Goal: Go to known website: Access a specific website the user already knows

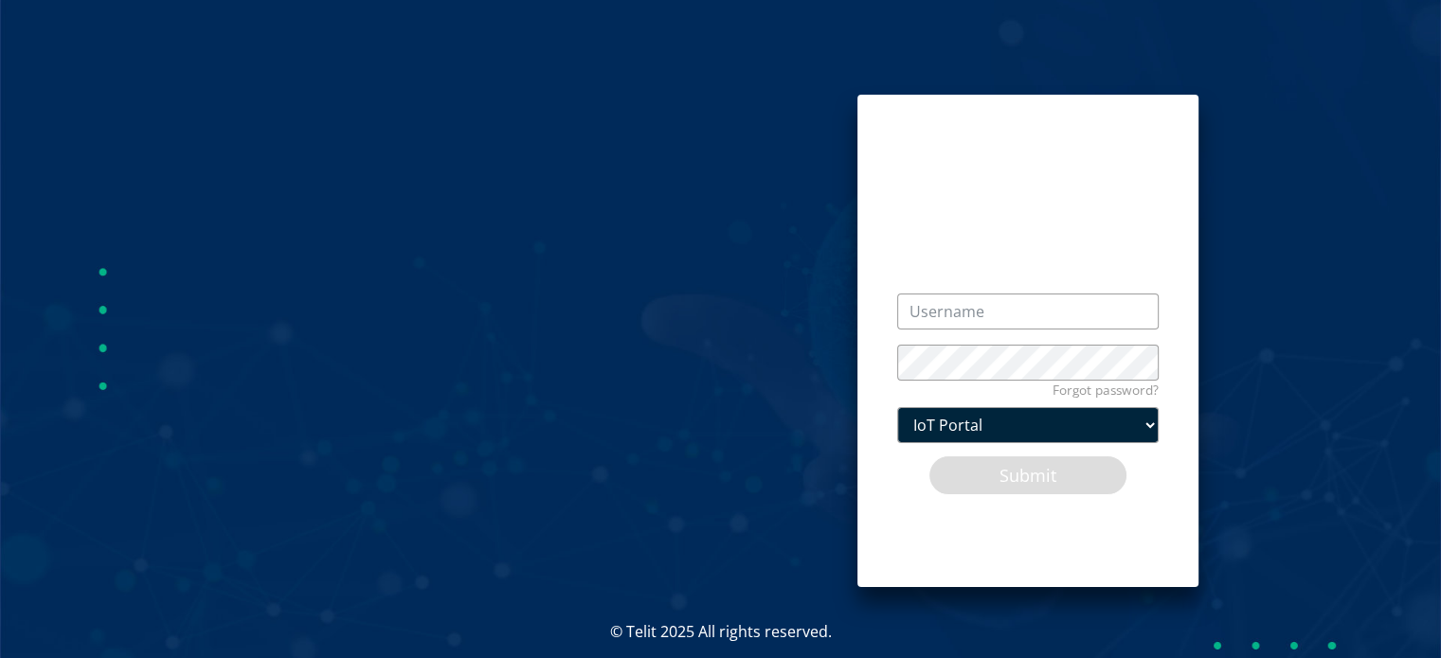
type input "admin@devicewise.com"
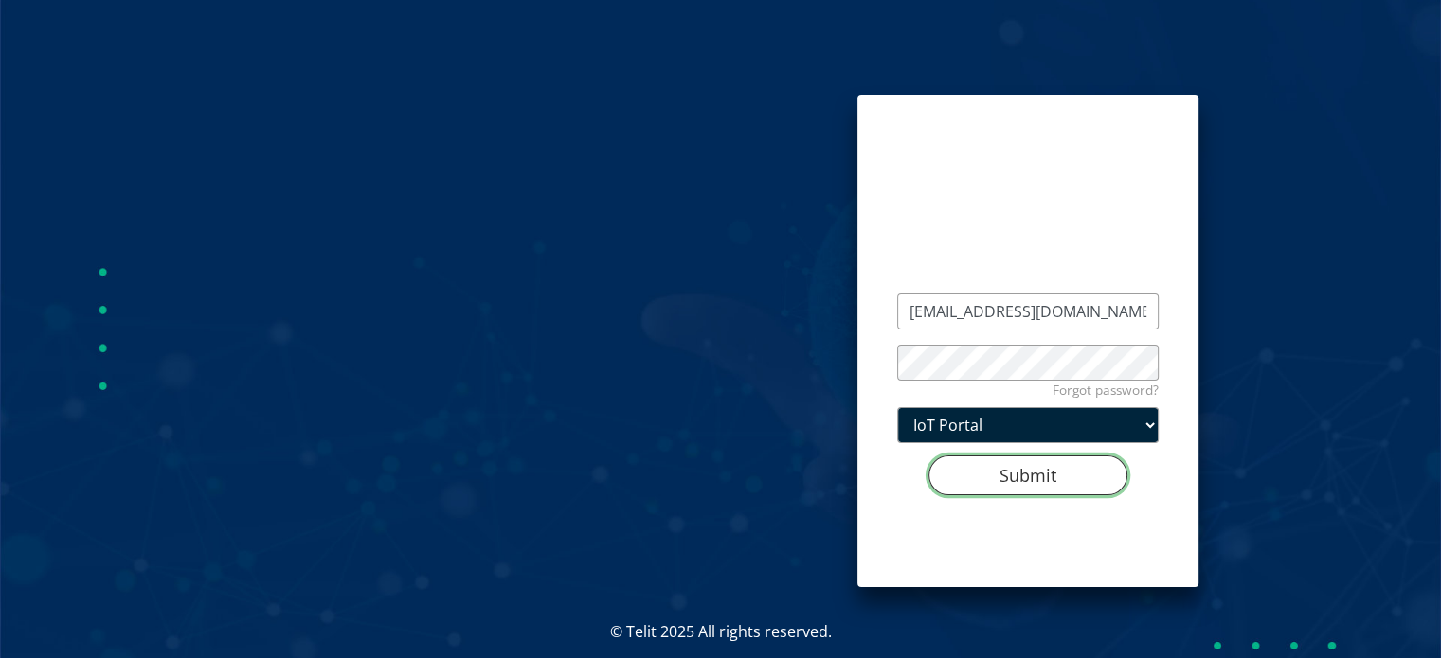
click at [1010, 481] on button "Submit" at bounding box center [1027, 476] width 199 height 40
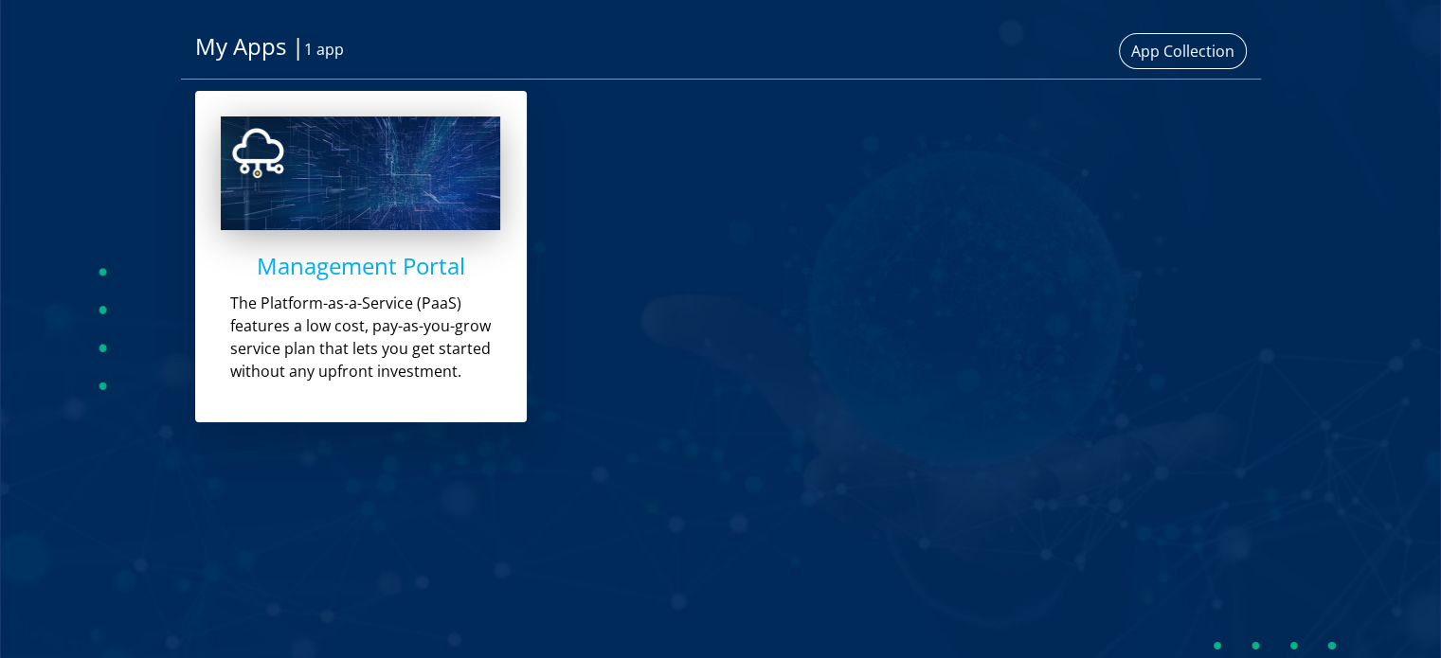
click at [414, 290] on div "Management Portal The Platform-as-a-Service (PaaS) features a low cost, pay-as-…" at bounding box center [361, 257] width 332 height 332
